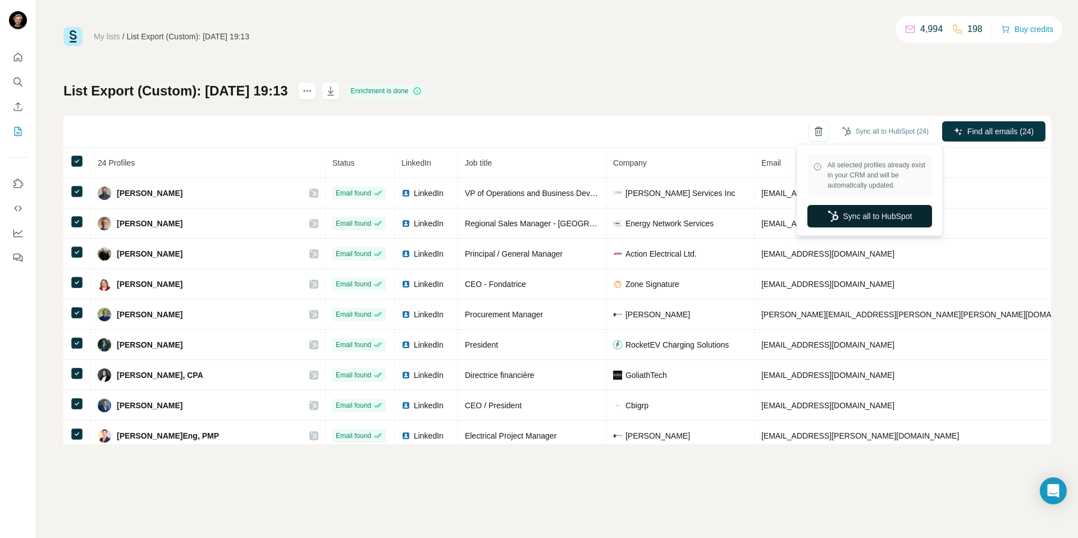
click at [873, 213] on button "Sync all to HubSpot" at bounding box center [870, 216] width 125 height 22
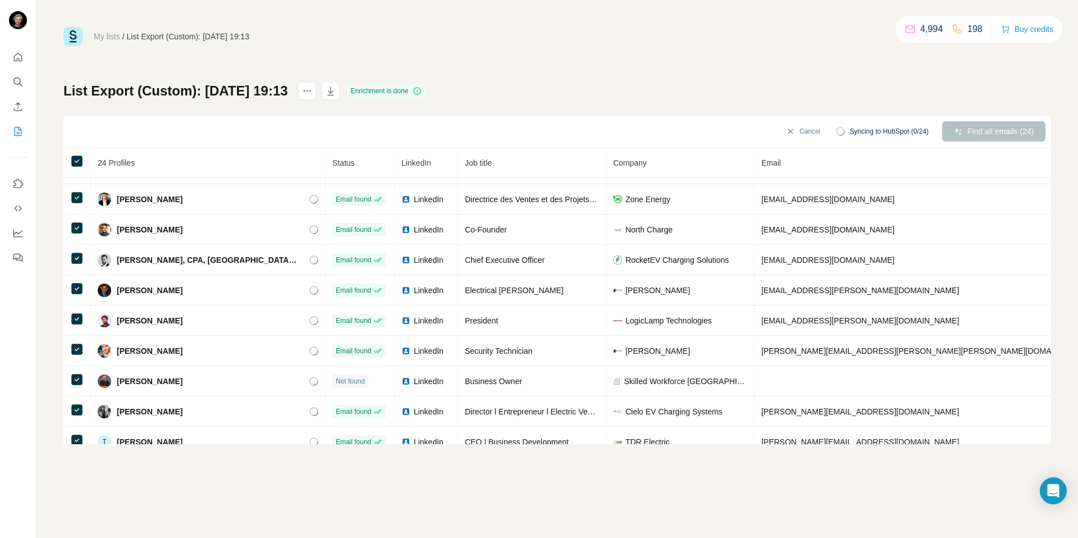
scroll to position [462, 0]
